Goal: Check status: Check status

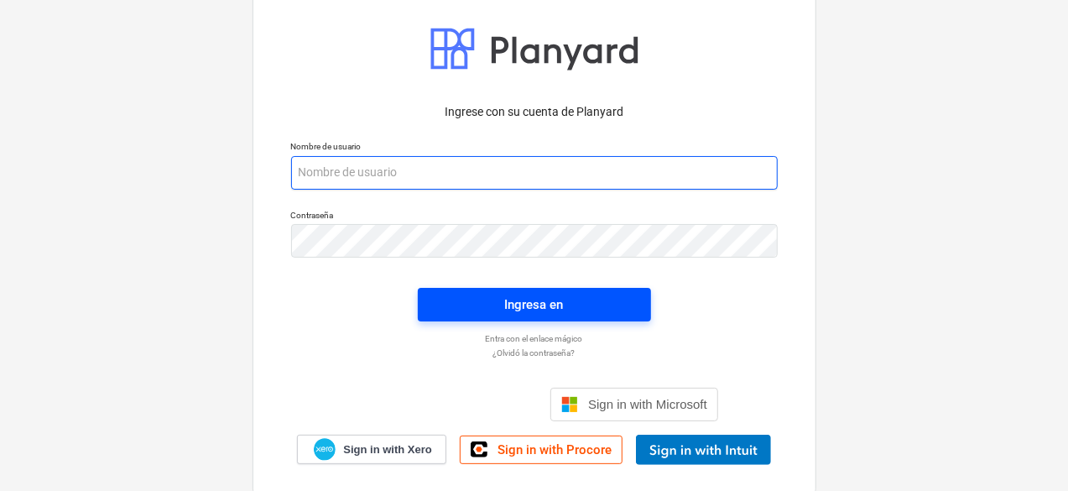
type input "[PERSON_NAME][EMAIL_ADDRESS][DOMAIN_NAME]"
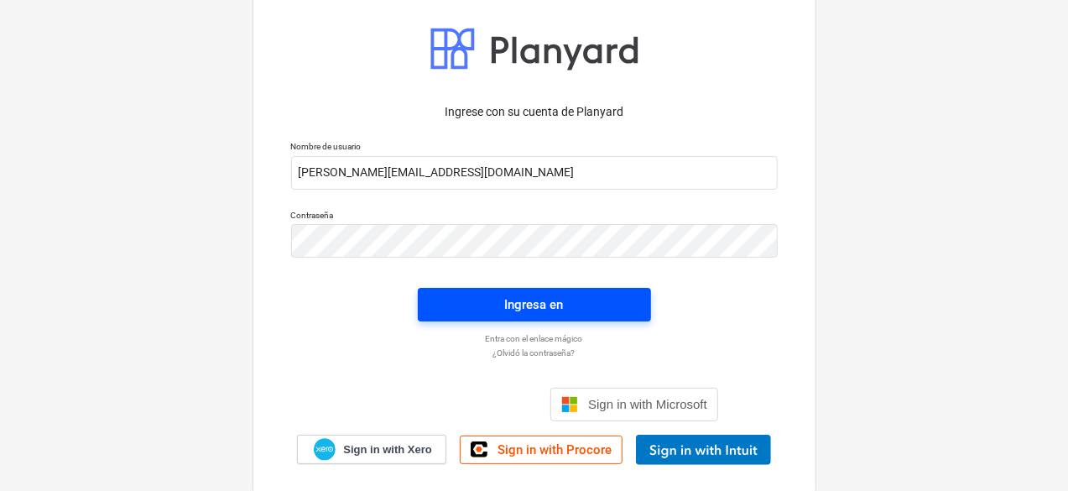
click at [556, 305] on div "Ingresa en" at bounding box center [534, 305] width 59 height 22
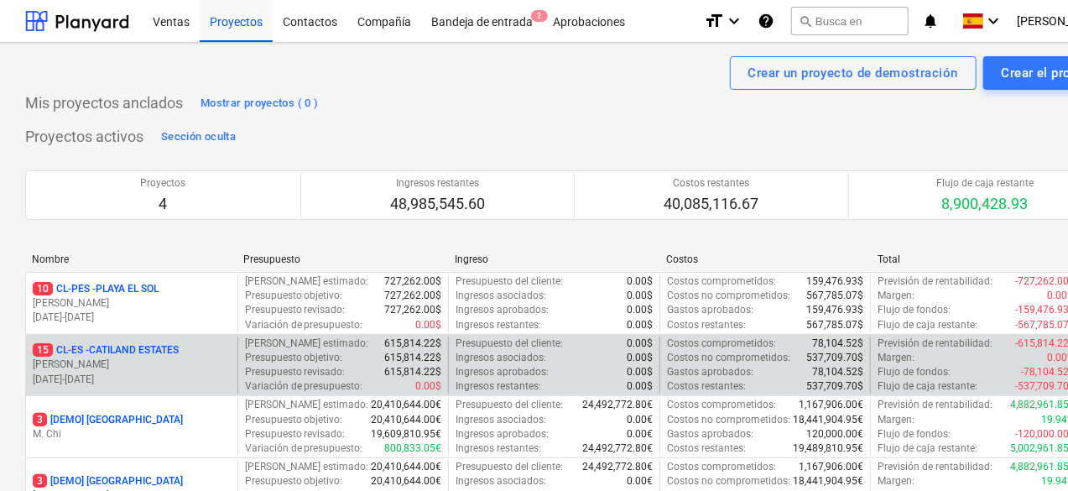
click at [164, 359] on p "[PERSON_NAME]" at bounding box center [132, 364] width 198 height 14
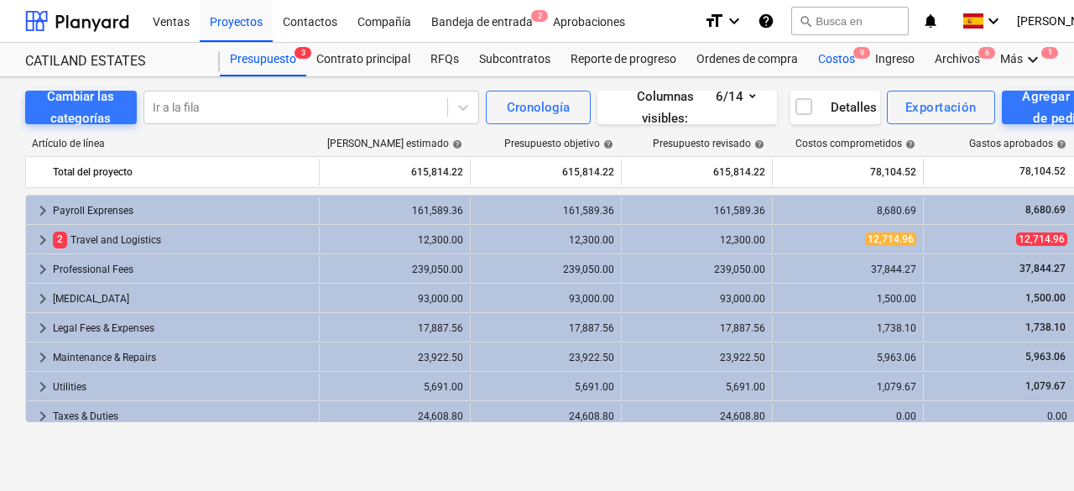
click at [846, 57] on div "Costos 9" at bounding box center [836, 60] width 57 height 34
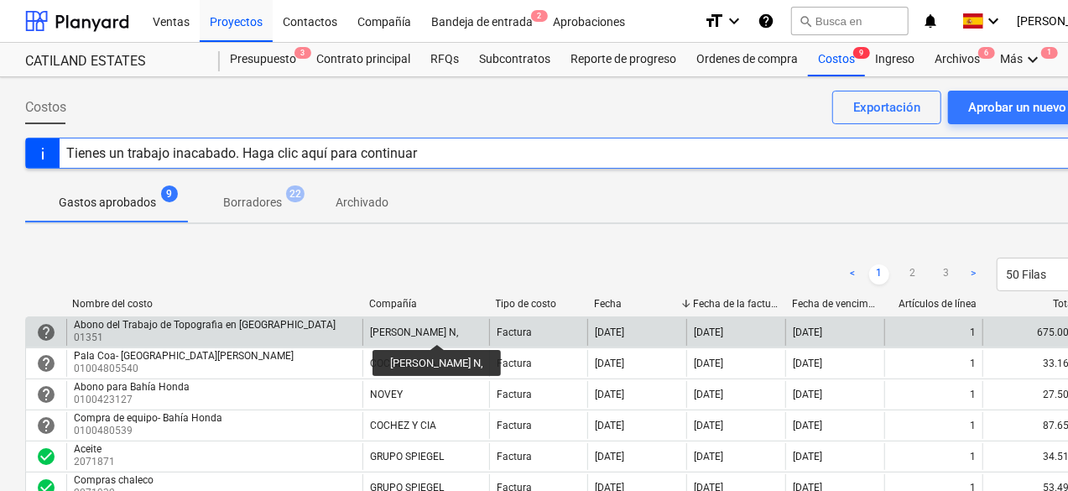
click at [443, 329] on div "[PERSON_NAME] N," at bounding box center [414, 332] width 88 height 12
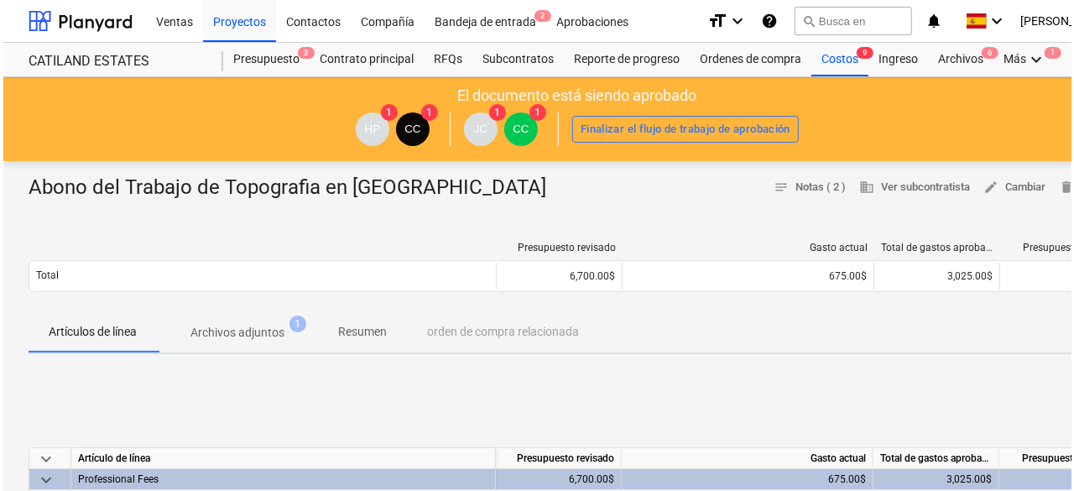
scroll to position [168, 0]
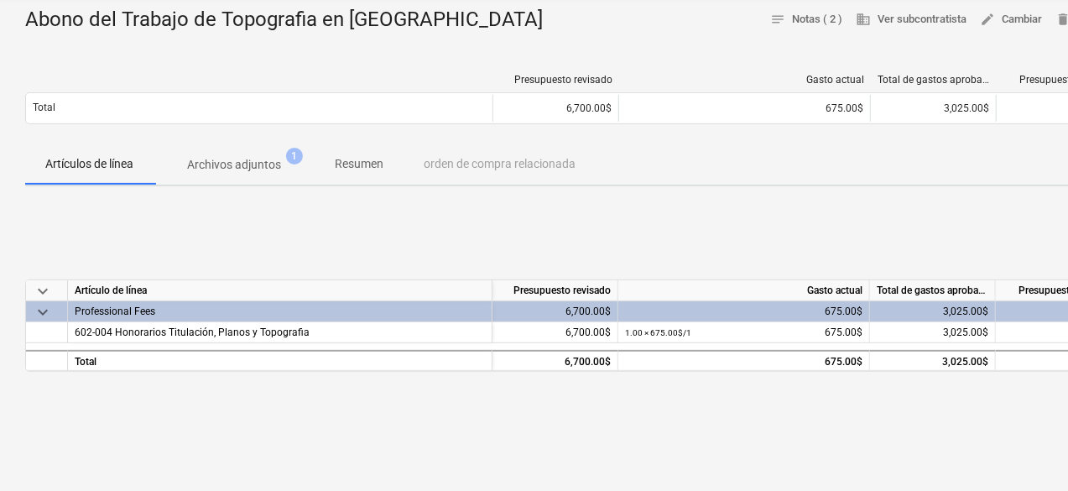
click at [279, 165] on p "Archivos adjuntos" at bounding box center [234, 165] width 94 height 18
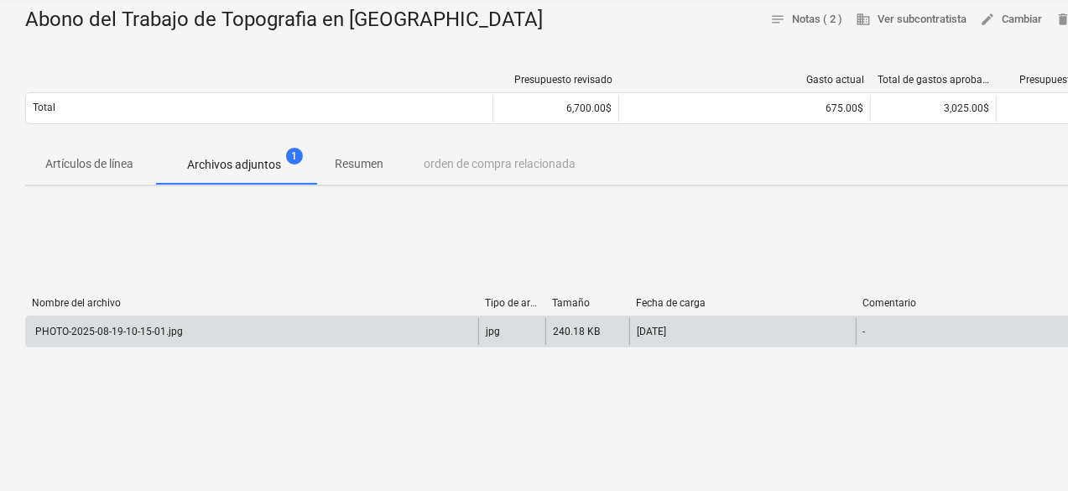
click at [502, 328] on div "jpg" at bounding box center [511, 331] width 67 height 27
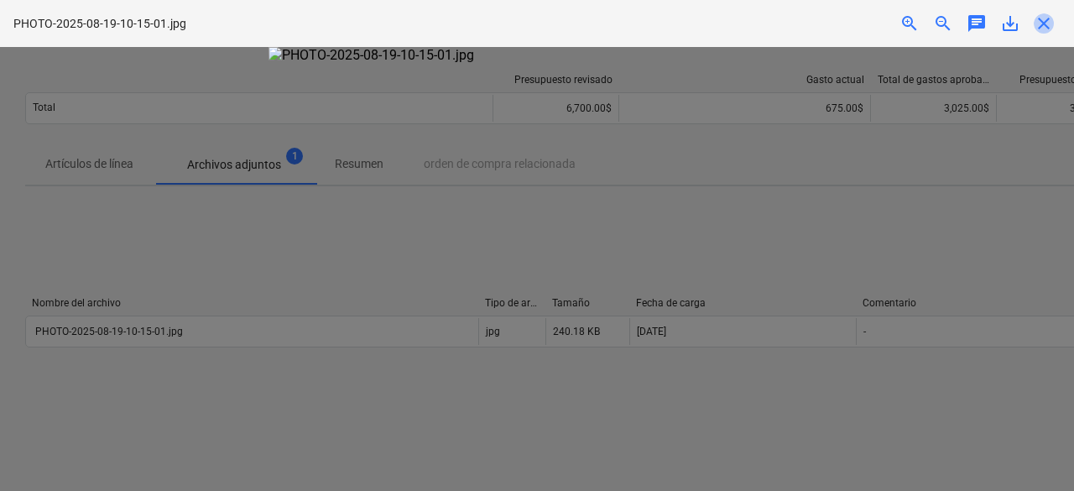
click at [1041, 23] on span "close" at bounding box center [1043, 23] width 20 height 20
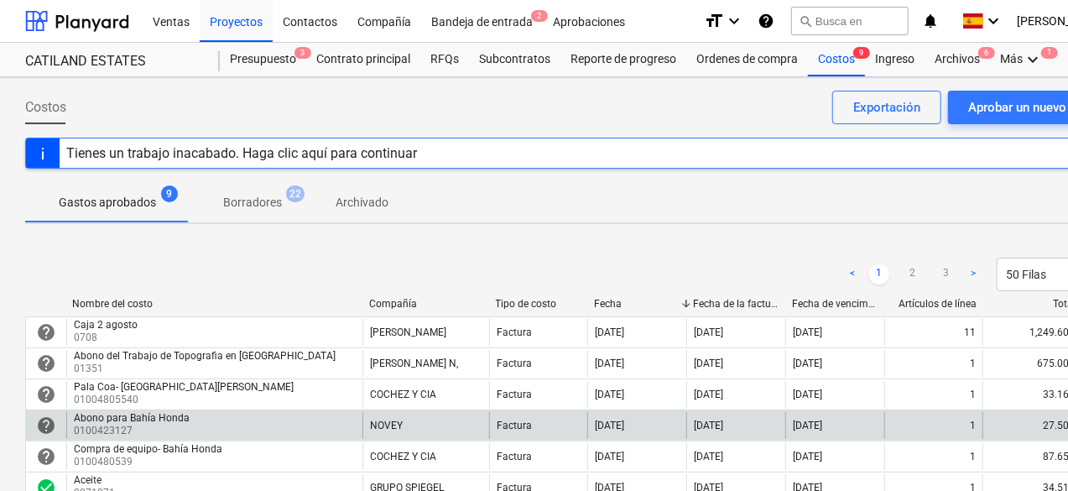
scroll to position [84, 0]
